Goal: Use online tool/utility: Utilize a website feature to perform a specific function

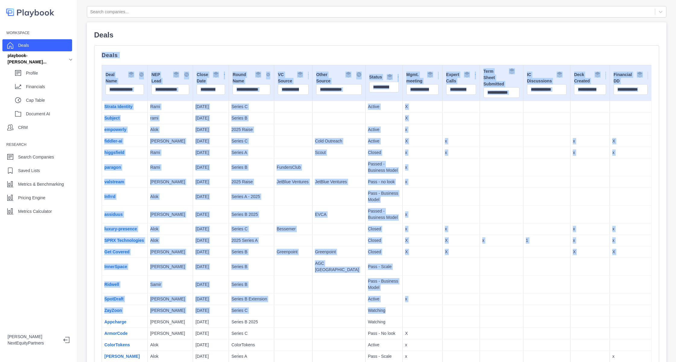
drag, startPoint x: 101, startPoint y: 58, endPoint x: 394, endPoint y: 314, distance: 389.4
click at [402, 314] on td at bounding box center [422, 310] width 40 height 11
drag, startPoint x: 394, startPoint y: 314, endPoint x: 174, endPoint y: 35, distance: 355.1
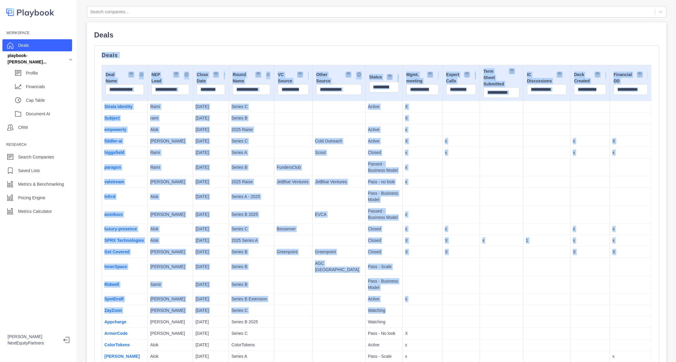
click at [174, 35] on p "Deals" at bounding box center [376, 35] width 565 height 11
drag, startPoint x: 174, startPoint y: 35, endPoint x: 482, endPoint y: 305, distance: 409.0
click at [482, 305] on td at bounding box center [501, 310] width 43 height 11
drag, startPoint x: 512, startPoint y: 329, endPoint x: 219, endPoint y: 75, distance: 387.3
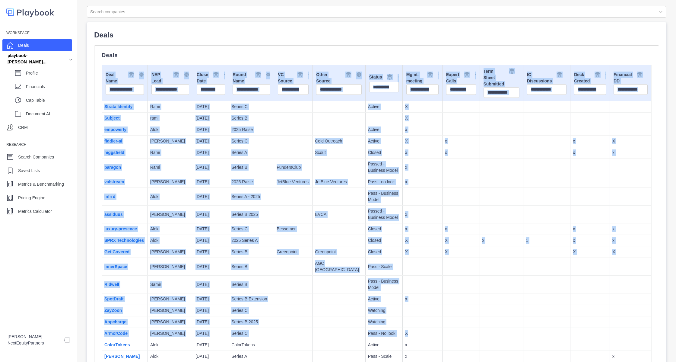
click at [332, 173] on td at bounding box center [339, 167] width 53 height 18
drag, startPoint x: 483, startPoint y: 343, endPoint x: 171, endPoint y: -24, distance: 481.4
click at [171, 0] on html "Workspace Deals playbook-higgsfiel... Profile Financials Cap Table Document AI …" at bounding box center [338, 181] width 676 height 362
click at [365, 203] on td "Pass - Business Model" at bounding box center [383, 197] width 37 height 18
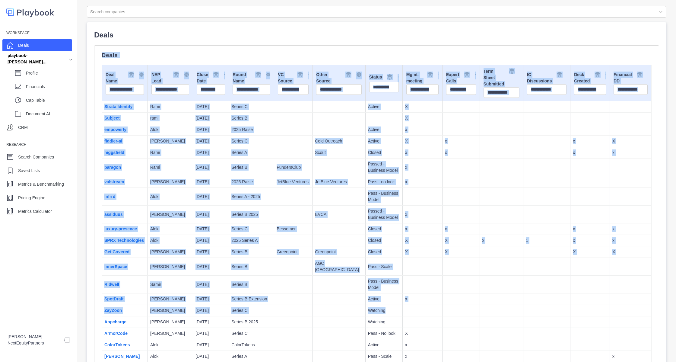
drag, startPoint x: 186, startPoint y: 27, endPoint x: 470, endPoint y: 311, distance: 402.1
click at [480, 311] on td at bounding box center [501, 310] width 43 height 11
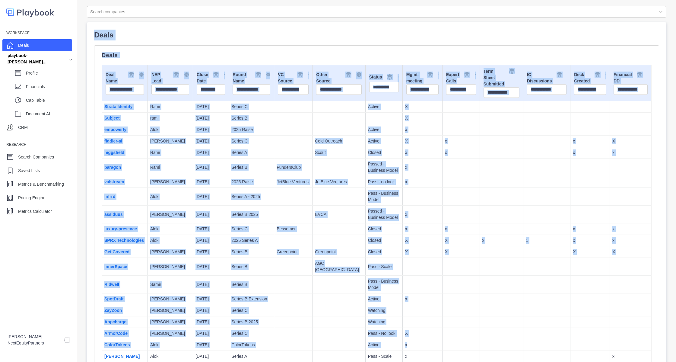
drag, startPoint x: 508, startPoint y: 343, endPoint x: 167, endPoint y: -33, distance: 507.5
click at [167, 0] on html "Workspace Deals playbook-higgsfiel... Profile Financials Cap Table Document AI …" at bounding box center [338, 181] width 676 height 362
click at [316, 181] on p "JetBlue Ventures" at bounding box center [339, 182] width 48 height 6
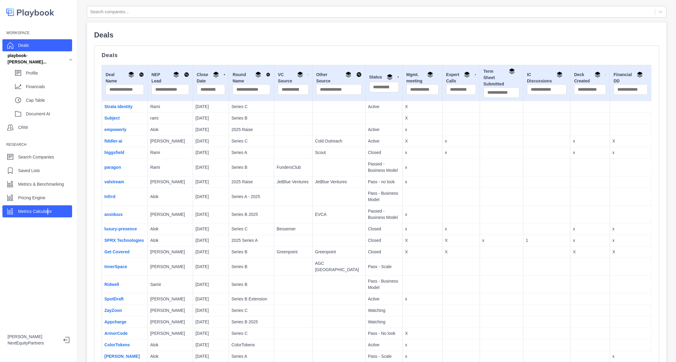
drag, startPoint x: 46, startPoint y: 218, endPoint x: 50, endPoint y: 210, distance: 8.6
click at [50, 210] on div "Workspace Deals playbook-higgsfiel... Profile Financials Cap Table Document AI …" at bounding box center [38, 181] width 77 height 362
click at [50, 210] on p "Metrics Calculator" at bounding box center [35, 211] width 34 height 6
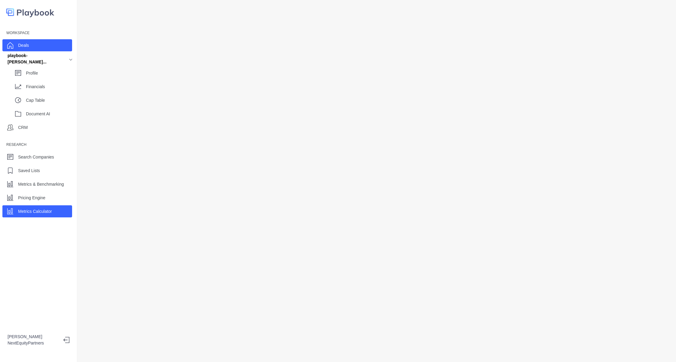
click at [37, 49] on div "Deals" at bounding box center [37, 45] width 70 height 12
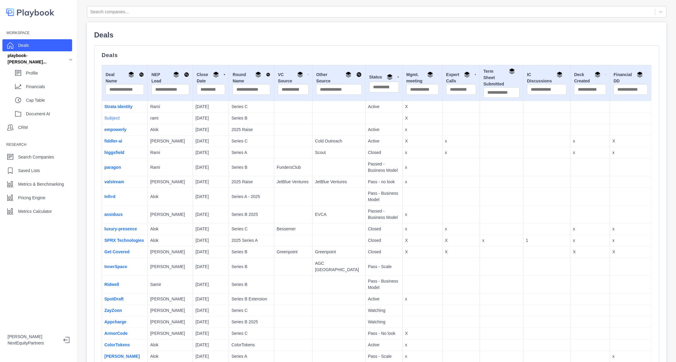
click at [111, 120] on link "Subject" at bounding box center [111, 118] width 15 height 5
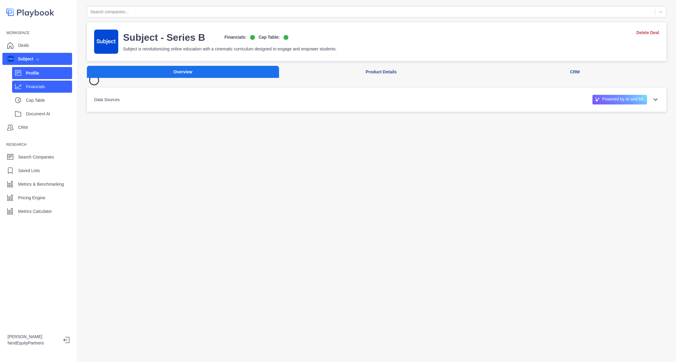
click at [40, 86] on p "Financials" at bounding box center [49, 87] width 46 height 6
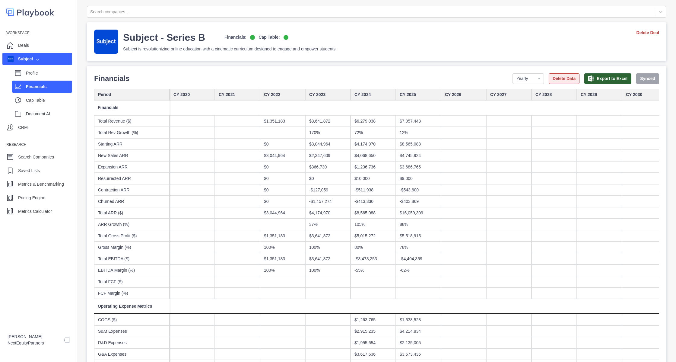
click at [561, 75] on button "Delete Data" at bounding box center [564, 78] width 31 height 11
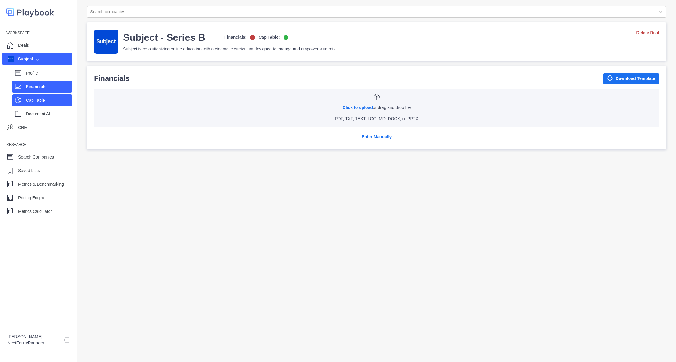
click at [47, 104] on div "Cap Table" at bounding box center [49, 100] width 46 height 9
select select "SHARE_HOLDER_TYPE_COMMON"
select select "SHARE_HOLDER_TYPE_WARRANT"
select select "SHARE_HOLDER_TYPE_OPTION"
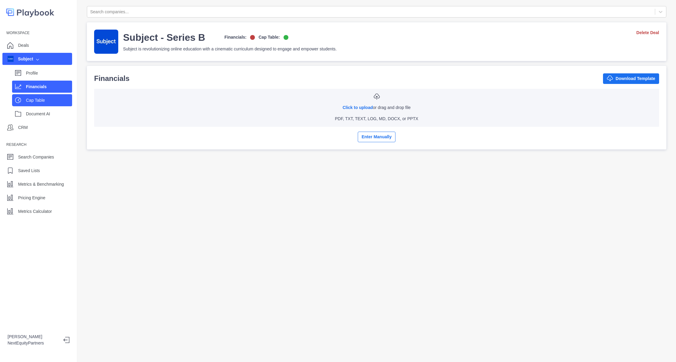
select select "SHARE_HOLDER_TYPE_OPTION"
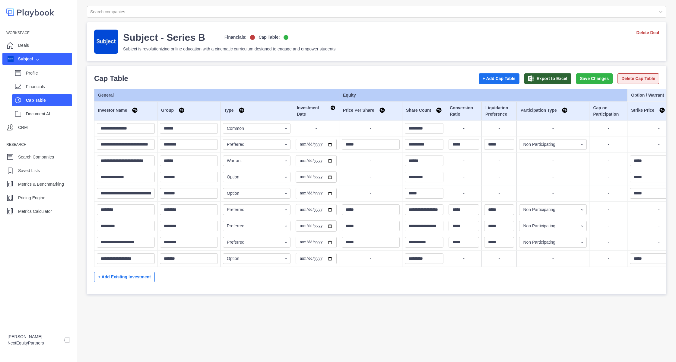
click at [618, 81] on button "Delete Cap Table" at bounding box center [639, 78] width 42 height 11
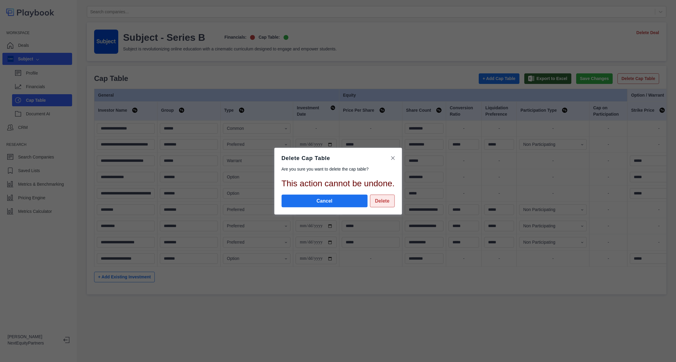
click at [389, 201] on button "Delete" at bounding box center [382, 200] width 25 height 13
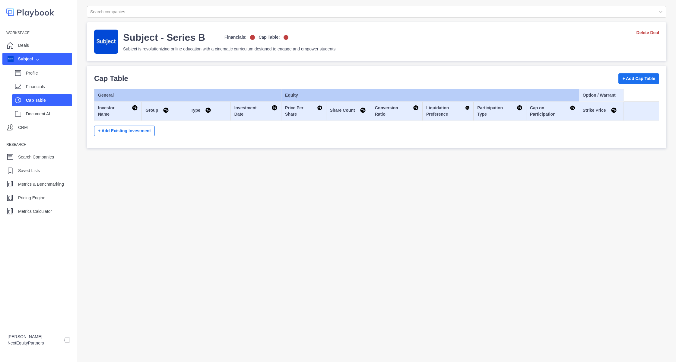
click at [215, 244] on div "Search companies... Subject - Series B Financials: Cap Table: Subject is revolu…" at bounding box center [376, 181] width 599 height 362
click at [62, 207] on div "Metrics Calculator" at bounding box center [37, 211] width 70 height 12
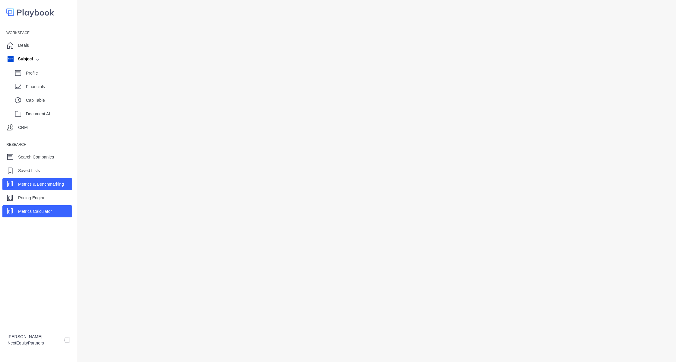
click at [61, 184] on p "Metrics & Benchmarking" at bounding box center [41, 184] width 46 height 6
click at [57, 192] on div "Pricing Engine" at bounding box center [37, 198] width 70 height 12
click at [54, 184] on p "Metrics & Benchmarking" at bounding box center [41, 184] width 46 height 6
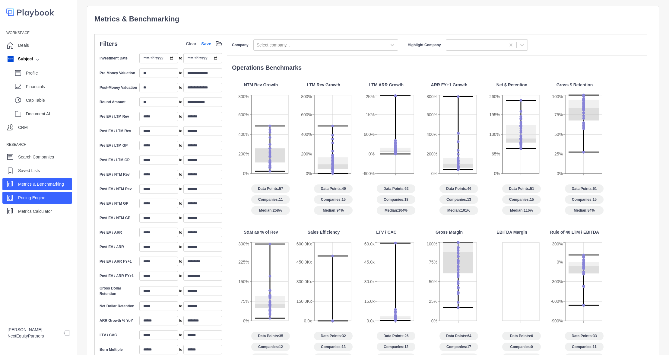
click at [55, 197] on div "Pricing Engine" at bounding box center [37, 198] width 70 height 12
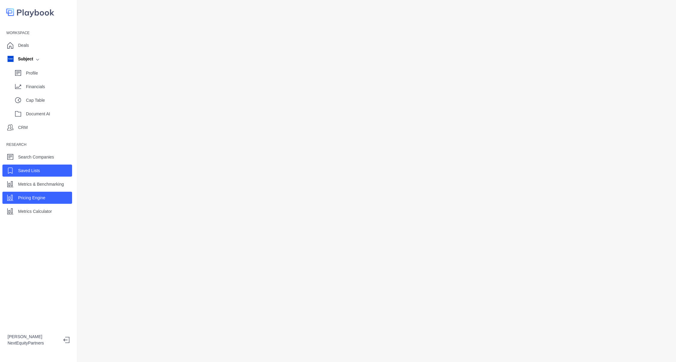
click at [52, 169] on div "Saved Lists" at bounding box center [37, 170] width 70 height 12
select select "Sight Machine Competitors"
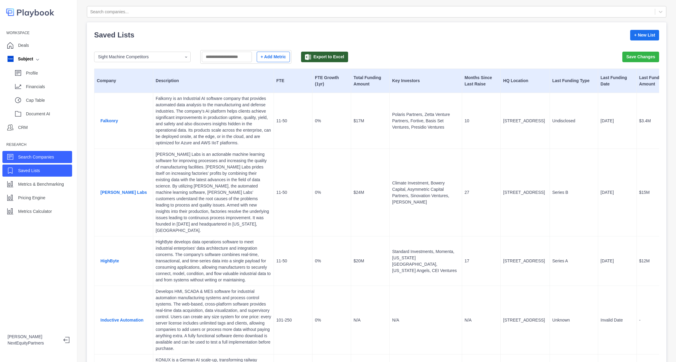
click at [52, 157] on p "Search Companies" at bounding box center [36, 157] width 36 height 6
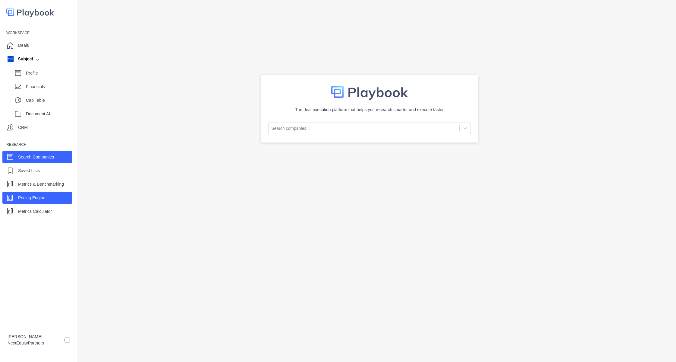
click at [52, 202] on div "Pricing Engine" at bounding box center [37, 198] width 70 height 12
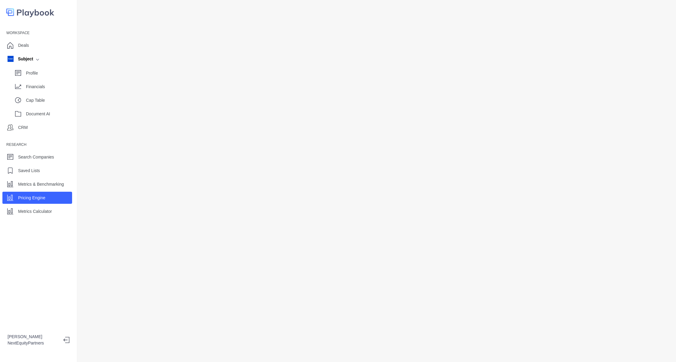
click at [81, 9] on div at bounding box center [376, 181] width 599 height 362
click at [78, 154] on div at bounding box center [376, 181] width 599 height 362
click at [34, 213] on p "Metrics Calculator" at bounding box center [35, 211] width 34 height 6
click at [37, 199] on p "Pricing Engine" at bounding box center [31, 198] width 27 height 6
click at [40, 211] on p "Metrics Calculator" at bounding box center [35, 211] width 34 height 6
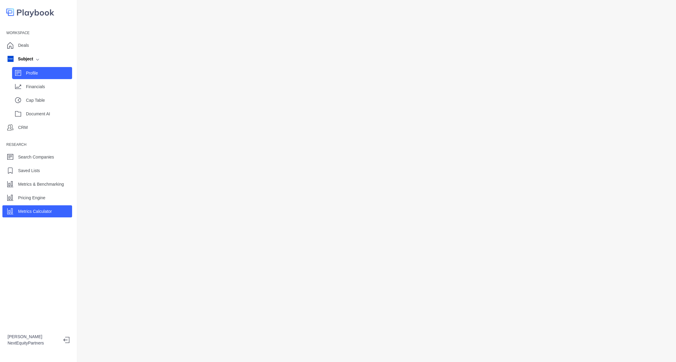
click at [48, 74] on p "Profile" at bounding box center [49, 73] width 46 height 6
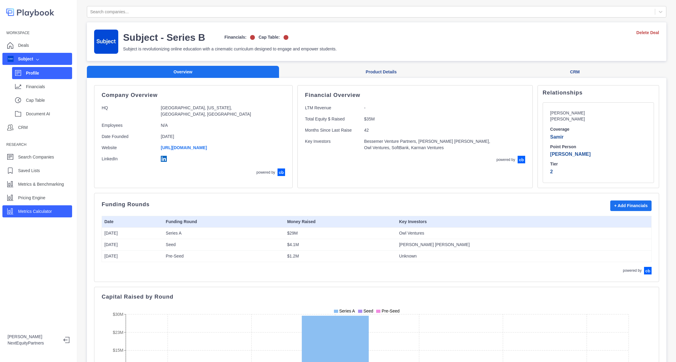
click at [28, 212] on p "Metrics Calculator" at bounding box center [35, 211] width 34 height 6
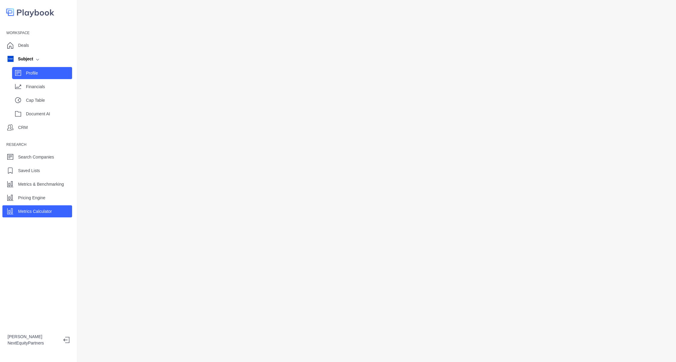
click at [35, 76] on p "Profile" at bounding box center [49, 73] width 46 height 6
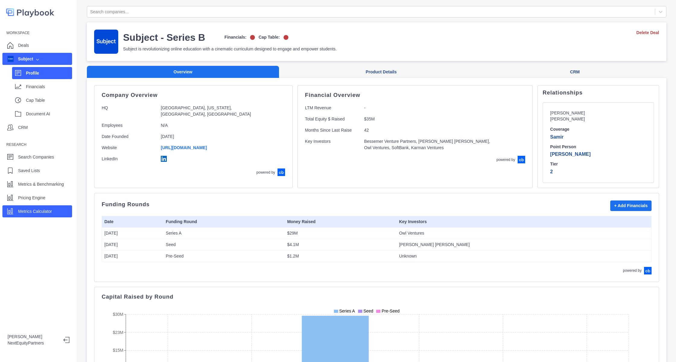
click at [60, 211] on div "Metrics Calculator" at bounding box center [37, 211] width 70 height 12
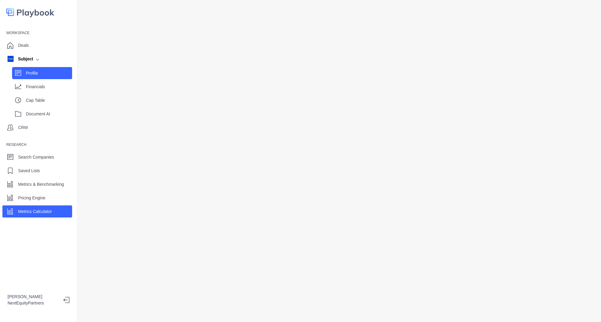
click at [46, 78] on div "Profile" at bounding box center [42, 73] width 60 height 12
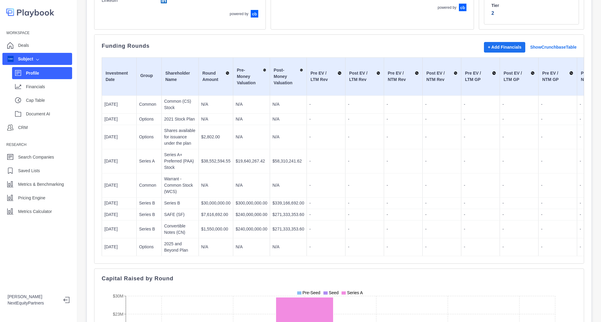
scroll to position [161, 0]
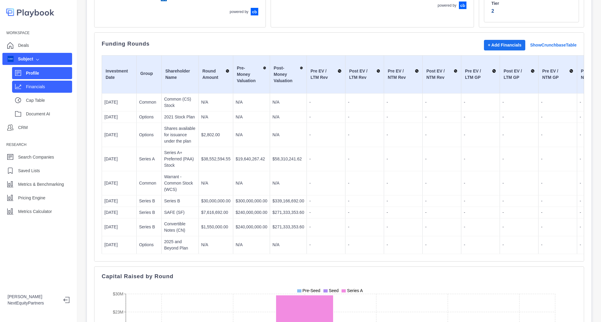
click at [50, 89] on p "Financials" at bounding box center [49, 87] width 46 height 6
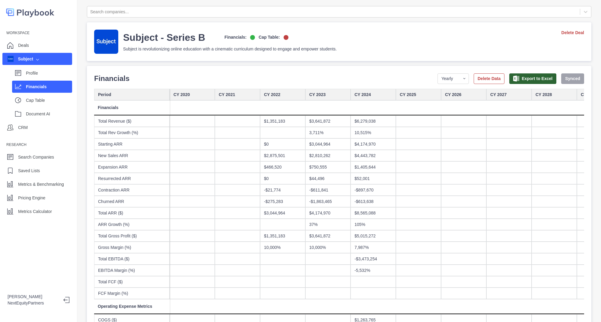
scroll to position [1, 0]
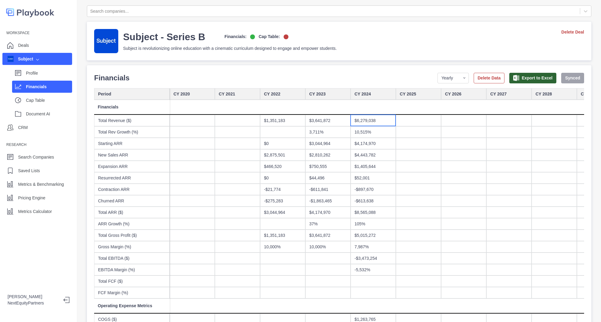
click at [374, 121] on div "$6,279,038" at bounding box center [373, 120] width 45 height 11
click at [325, 125] on div "$3,641,872" at bounding box center [327, 120] width 45 height 11
click at [288, 124] on div "$1,351,183" at bounding box center [282, 120] width 45 height 11
click at [294, 151] on div "$2,875,501" at bounding box center [282, 154] width 45 height 11
click at [332, 145] on div "$3,044,964" at bounding box center [327, 143] width 45 height 11
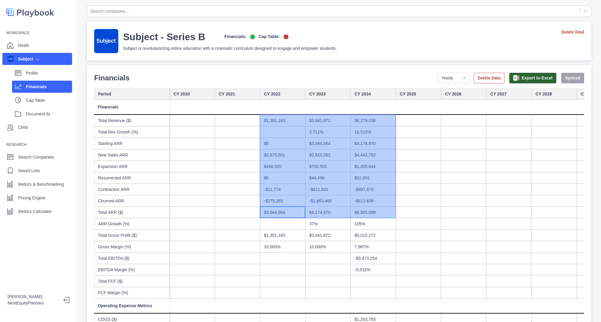
drag, startPoint x: 284, startPoint y: 206, endPoint x: 364, endPoint y: 118, distance: 119.6
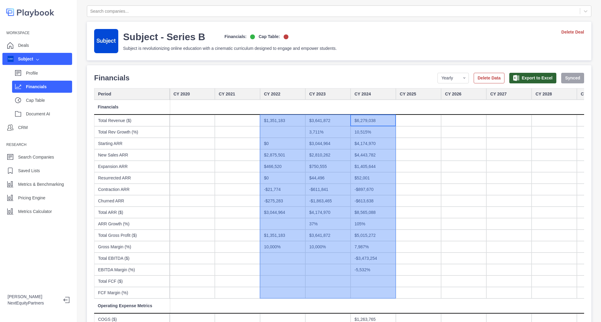
drag, startPoint x: 364, startPoint y: 118, endPoint x: 278, endPoint y: 293, distance: 194.8
drag, startPoint x: 278, startPoint y: 293, endPoint x: 377, endPoint y: 124, distance: 195.6
drag, startPoint x: 377, startPoint y: 124, endPoint x: 290, endPoint y: 293, distance: 189.9
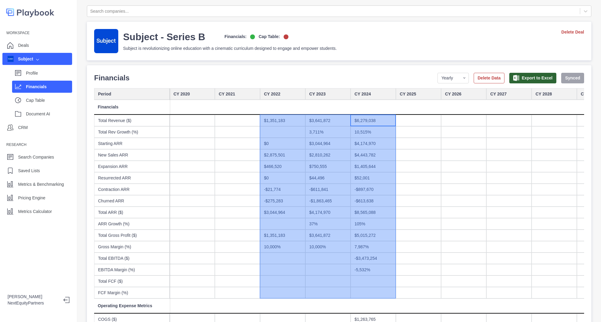
drag, startPoint x: 290, startPoint y: 293, endPoint x: 380, endPoint y: 122, distance: 192.9
drag, startPoint x: 380, startPoint y: 122, endPoint x: 278, endPoint y: 291, distance: 197.8
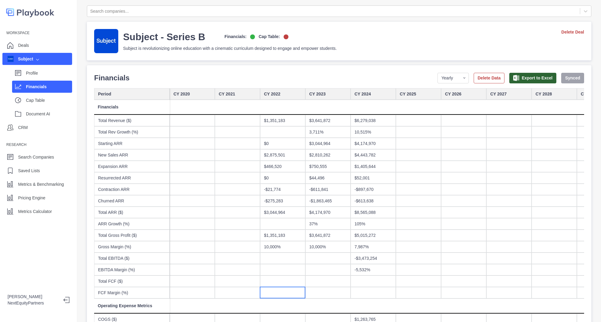
click at [278, 291] on div at bounding box center [282, 292] width 45 height 11
click at [42, 68] on div "Profile" at bounding box center [49, 72] width 46 height 9
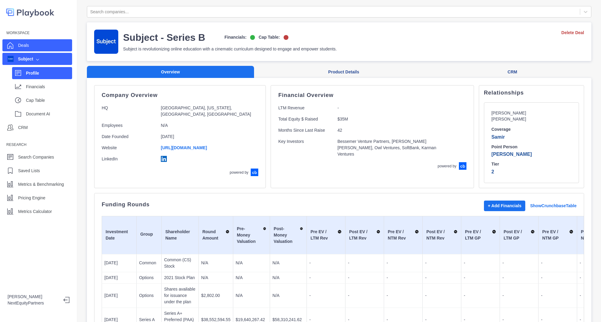
click at [37, 44] on div "Deals" at bounding box center [37, 45] width 70 height 12
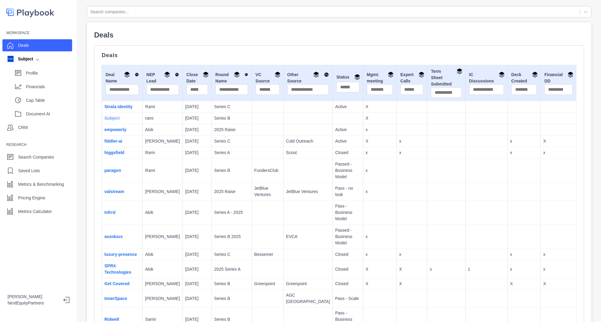
click at [112, 118] on link "Subject" at bounding box center [111, 118] width 15 height 5
click at [113, 116] on link "Subject" at bounding box center [111, 118] width 15 height 5
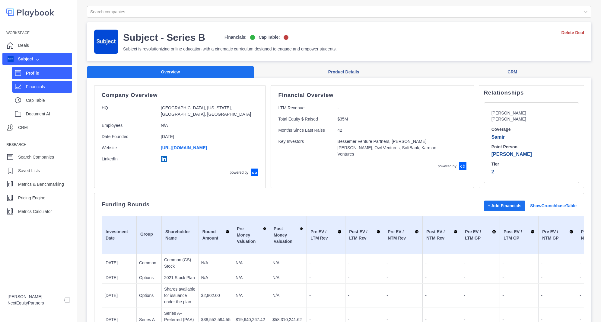
click at [38, 85] on p "Financials" at bounding box center [49, 87] width 46 height 6
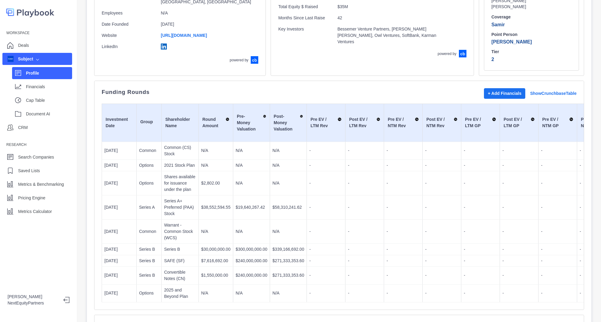
scroll to position [119, 0]
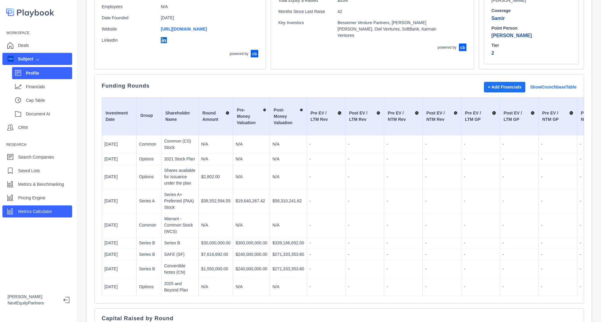
click at [46, 212] on p "Metrics Calculator" at bounding box center [35, 211] width 34 height 6
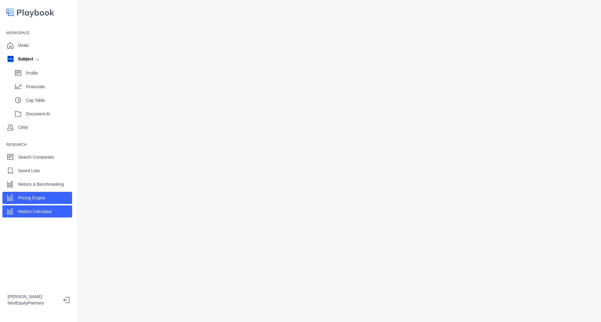
click at [49, 197] on div "Pricing Engine" at bounding box center [37, 198] width 70 height 12
click at [56, 212] on div "Metrics Calculator" at bounding box center [37, 211] width 70 height 12
click at [42, 201] on div "Pricing Engine" at bounding box center [31, 197] width 27 height 9
click at [49, 213] on p "Metrics Calculator" at bounding box center [35, 211] width 34 height 6
click at [42, 196] on p "Pricing Engine" at bounding box center [31, 198] width 27 height 6
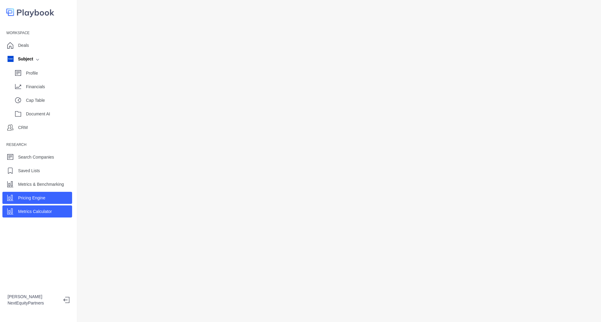
click at [48, 207] on div "Metrics Calculator" at bounding box center [35, 211] width 34 height 9
